Goal: Check status: Check status

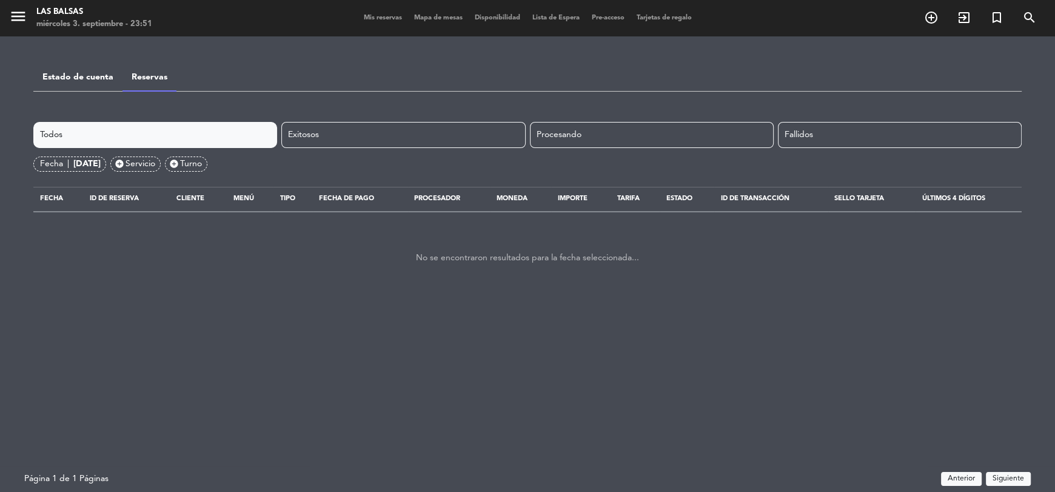
click at [144, 78] on link "Reservas" at bounding box center [150, 77] width 36 height 8
click at [101, 75] on link "Estado de cuenta" at bounding box center [77, 77] width 71 height 8
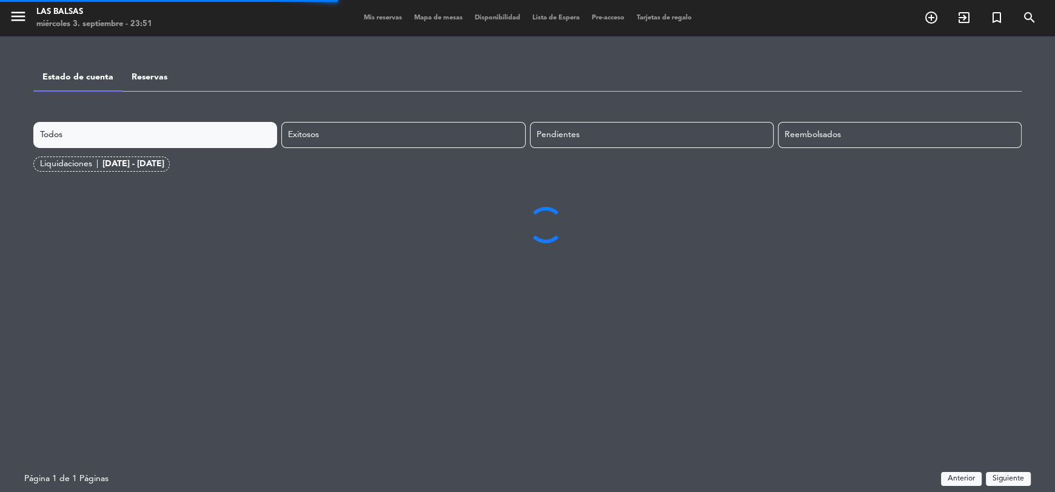
click at [80, 164] on div "Liquidaciones |" at bounding box center [71, 164] width 62 height 14
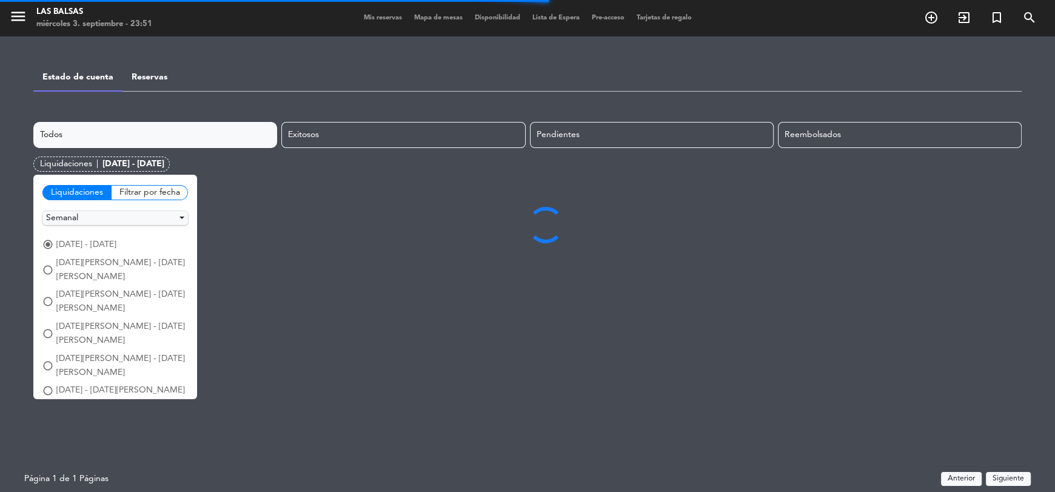
click at [142, 186] on div "Filtrar por fecha" at bounding box center [149, 192] width 77 height 15
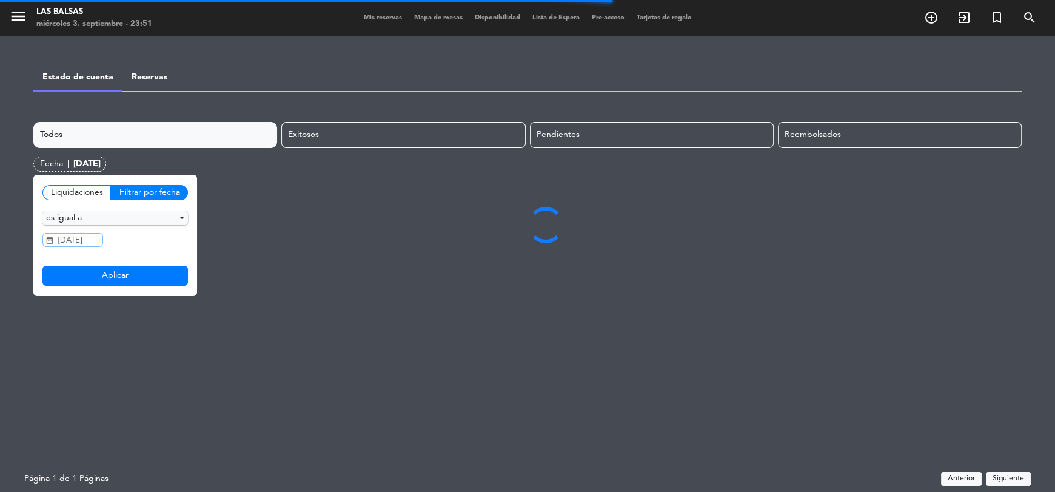
click at [81, 240] on input "[DATE]" at bounding box center [72, 240] width 61 height 14
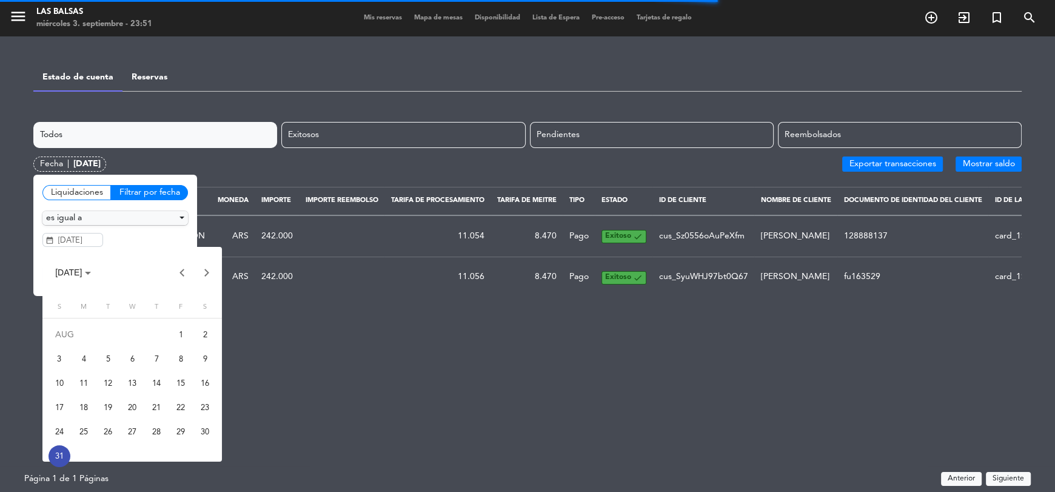
click at [204, 275] on button "Next month" at bounding box center [207, 272] width 24 height 24
click at [132, 359] on div "3" at bounding box center [132, 359] width 22 height 22
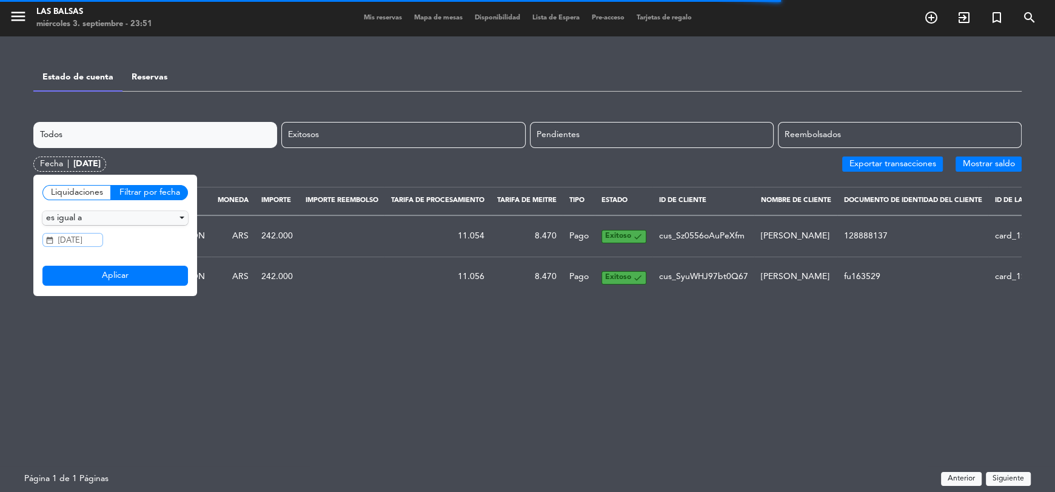
type input "[DATE]"
click at [152, 277] on button "Aplicar" at bounding box center [114, 276] width 145 height 21
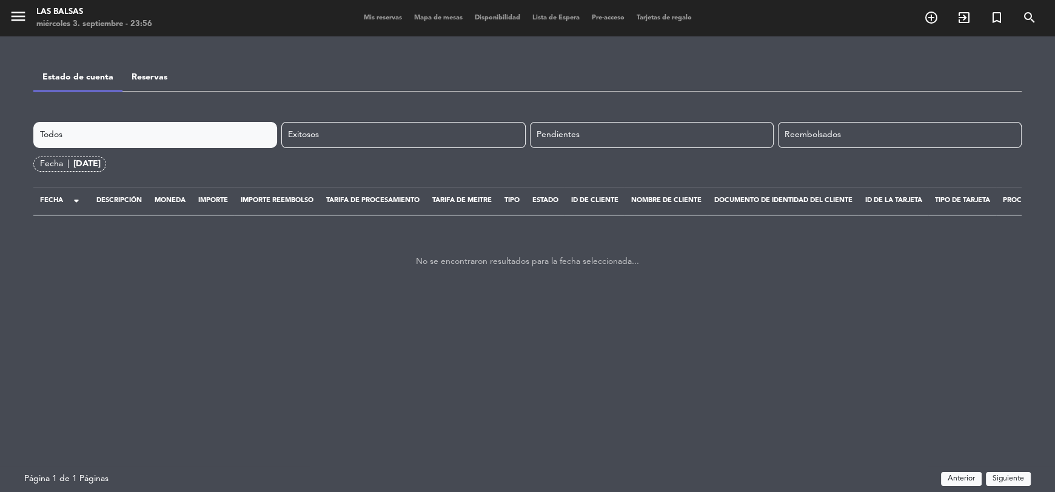
click at [163, 83] on div "Reservas" at bounding box center [149, 76] width 54 height 30
click at [147, 81] on link "Reservas" at bounding box center [150, 77] width 36 height 8
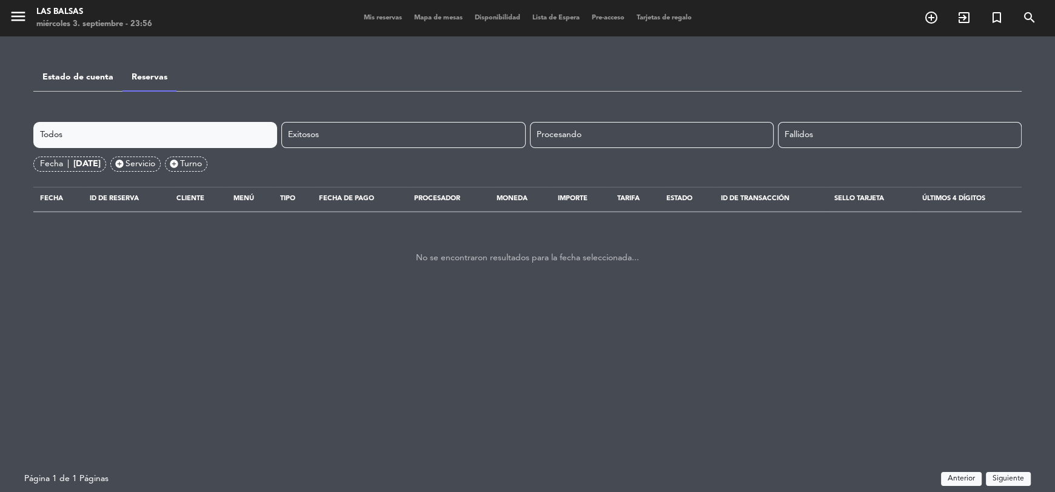
click at [99, 79] on link "Estado de cuenta" at bounding box center [77, 77] width 71 height 8
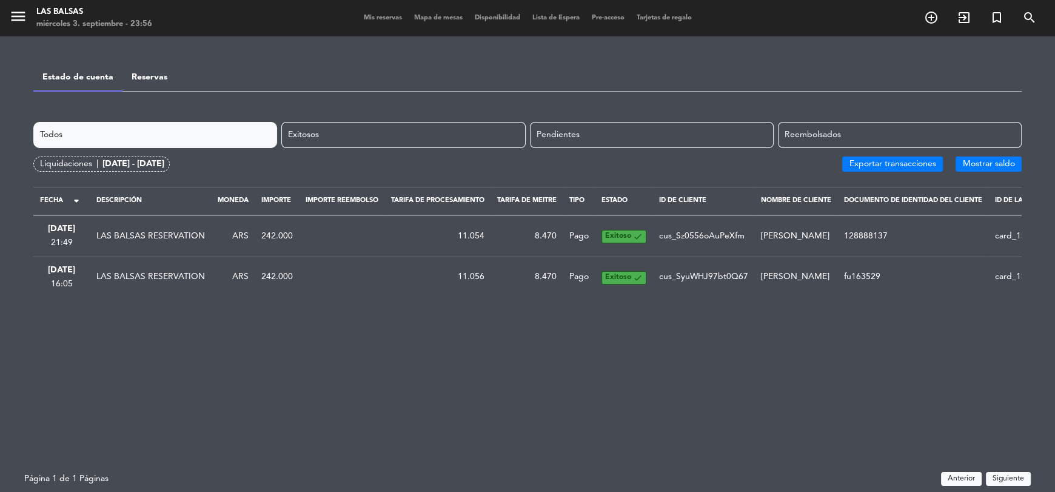
click at [149, 79] on link "Reservas" at bounding box center [150, 77] width 36 height 8
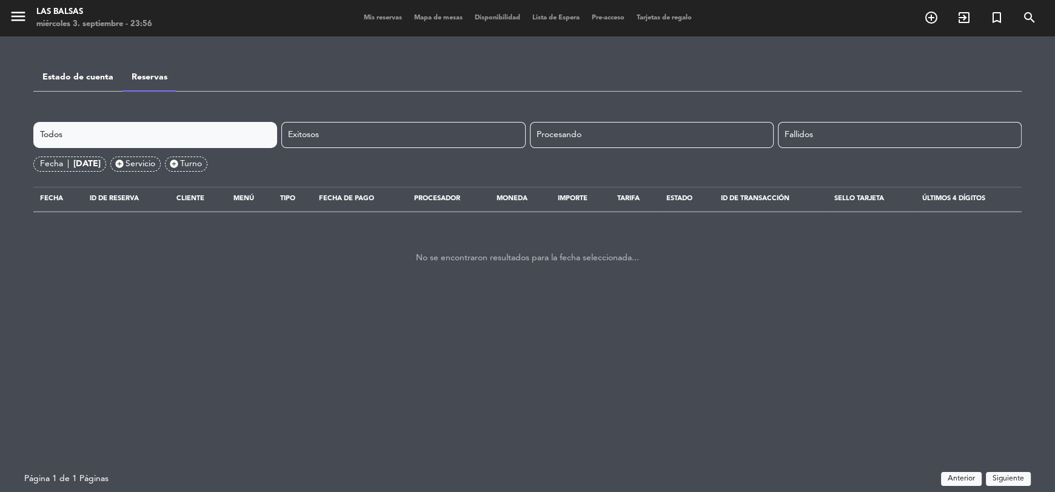
click at [89, 73] on link "Estado de cuenta" at bounding box center [77, 77] width 71 height 8
